Goal: Task Accomplishment & Management: Manage account settings

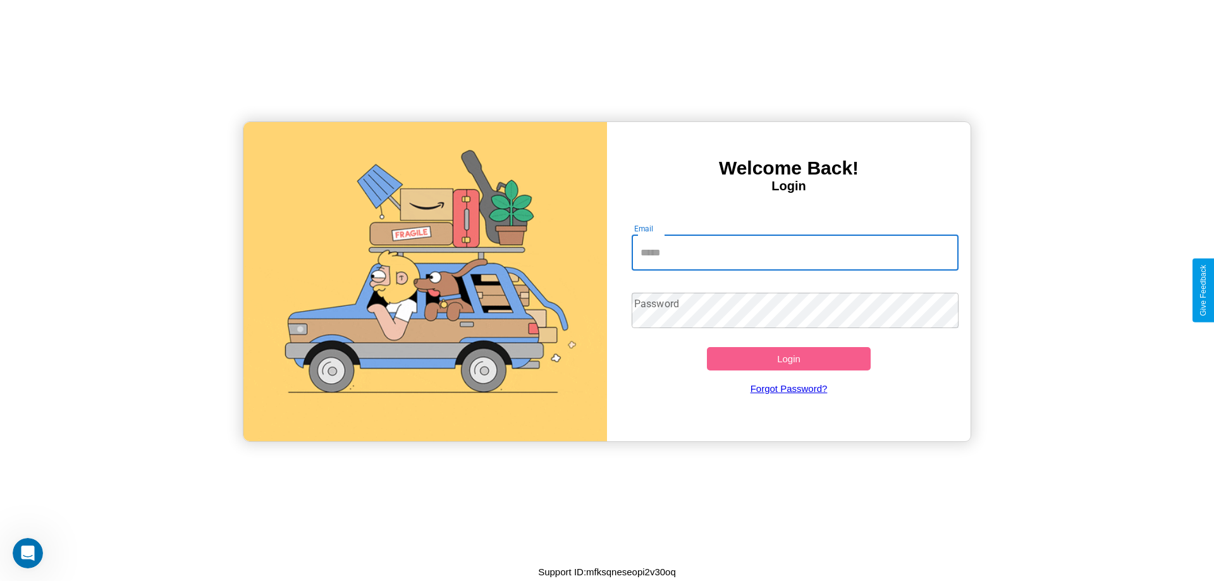
click at [795, 252] on input "Email" at bounding box center [796, 252] width 328 height 35
type input "**********"
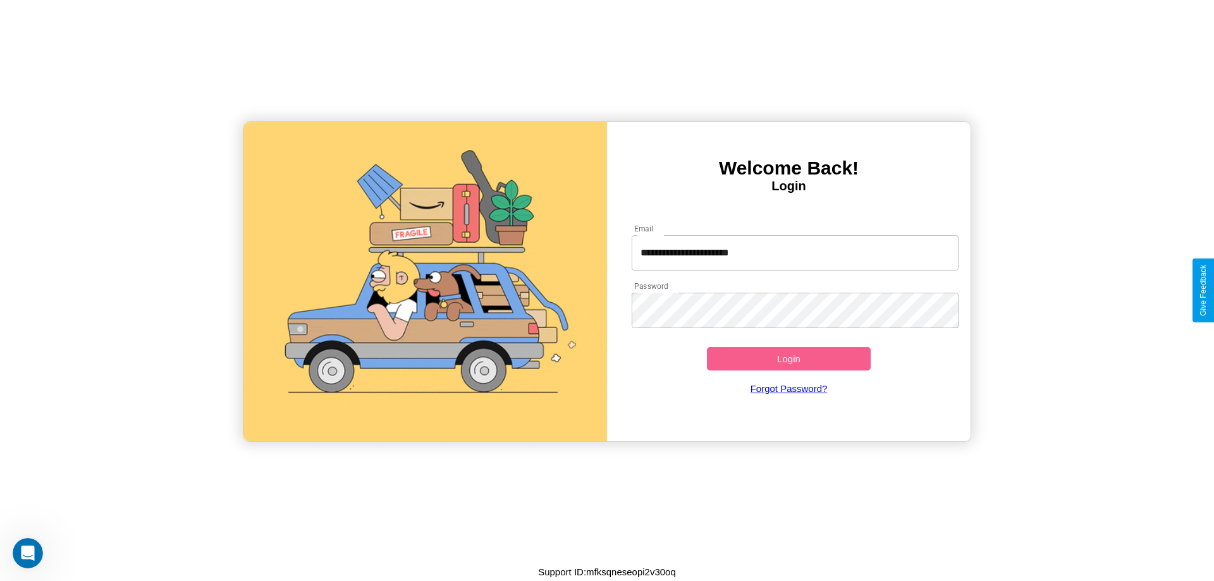
click at [789, 359] on button "Login" at bounding box center [789, 358] width 164 height 23
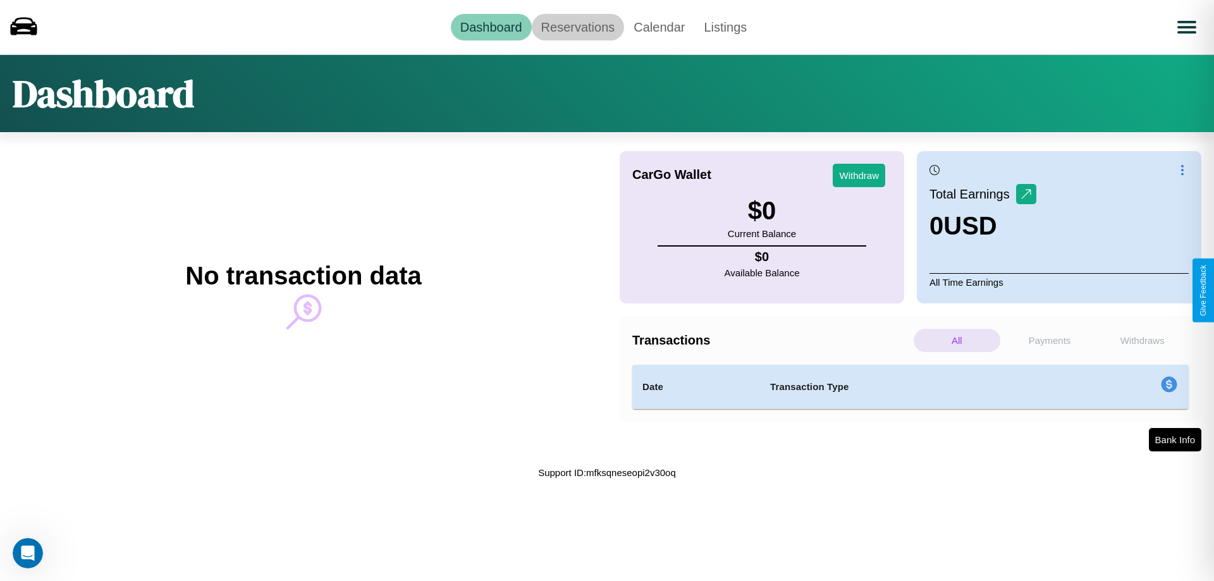
click at [577, 27] on link "Reservations" at bounding box center [578, 27] width 93 height 27
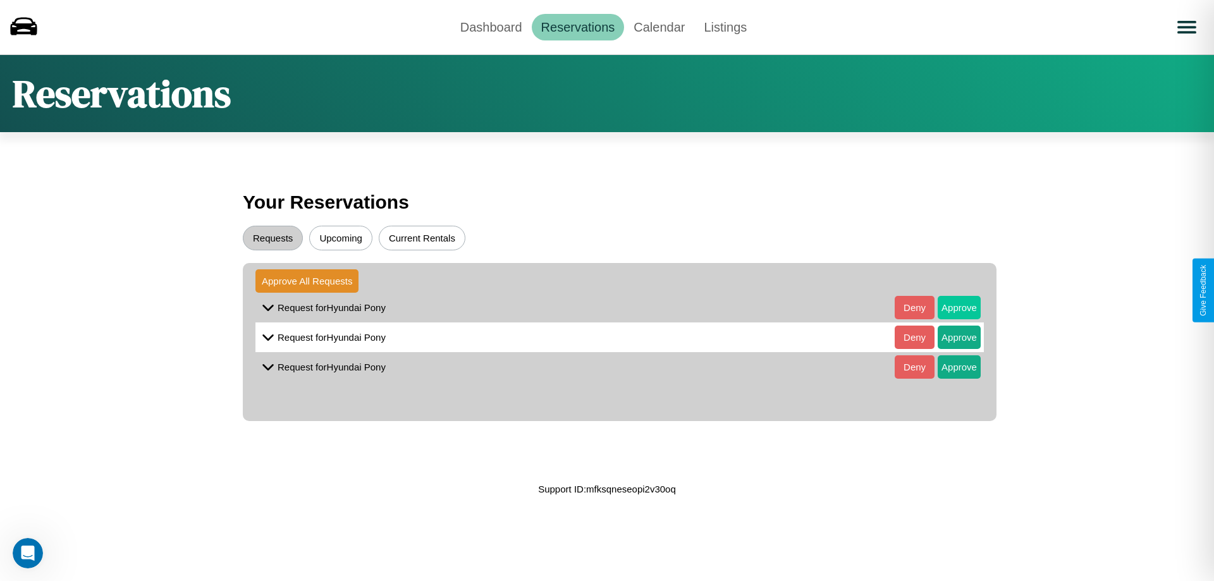
click at [950, 307] on button "Approve" at bounding box center [959, 307] width 43 height 23
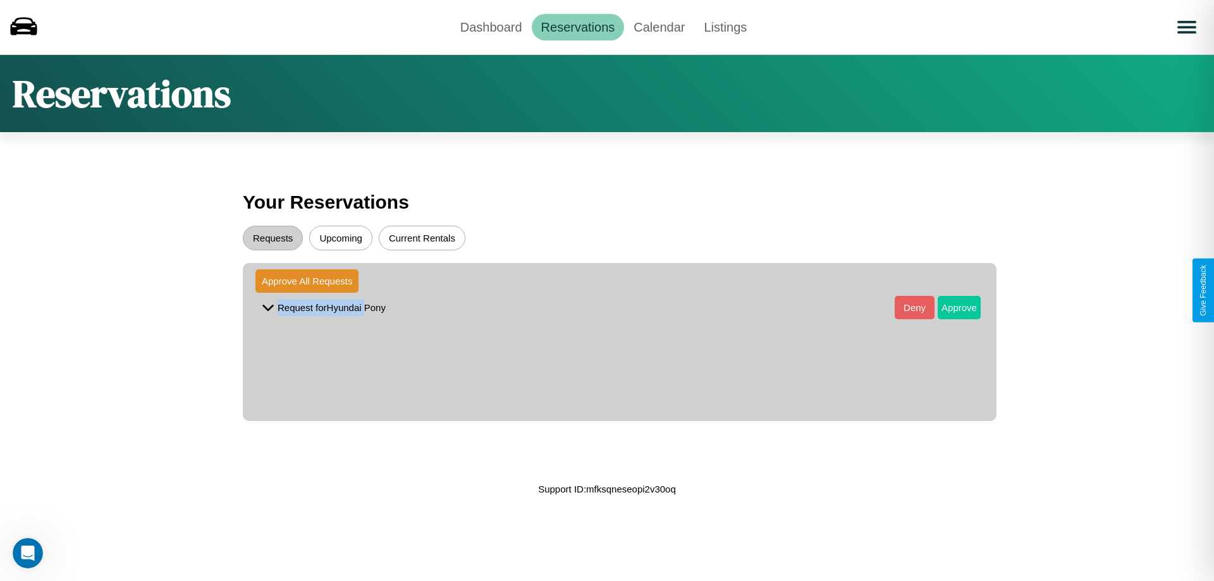
click at [950, 307] on button "Approve" at bounding box center [959, 307] width 43 height 23
